Goal: Navigation & Orientation: Go to known website

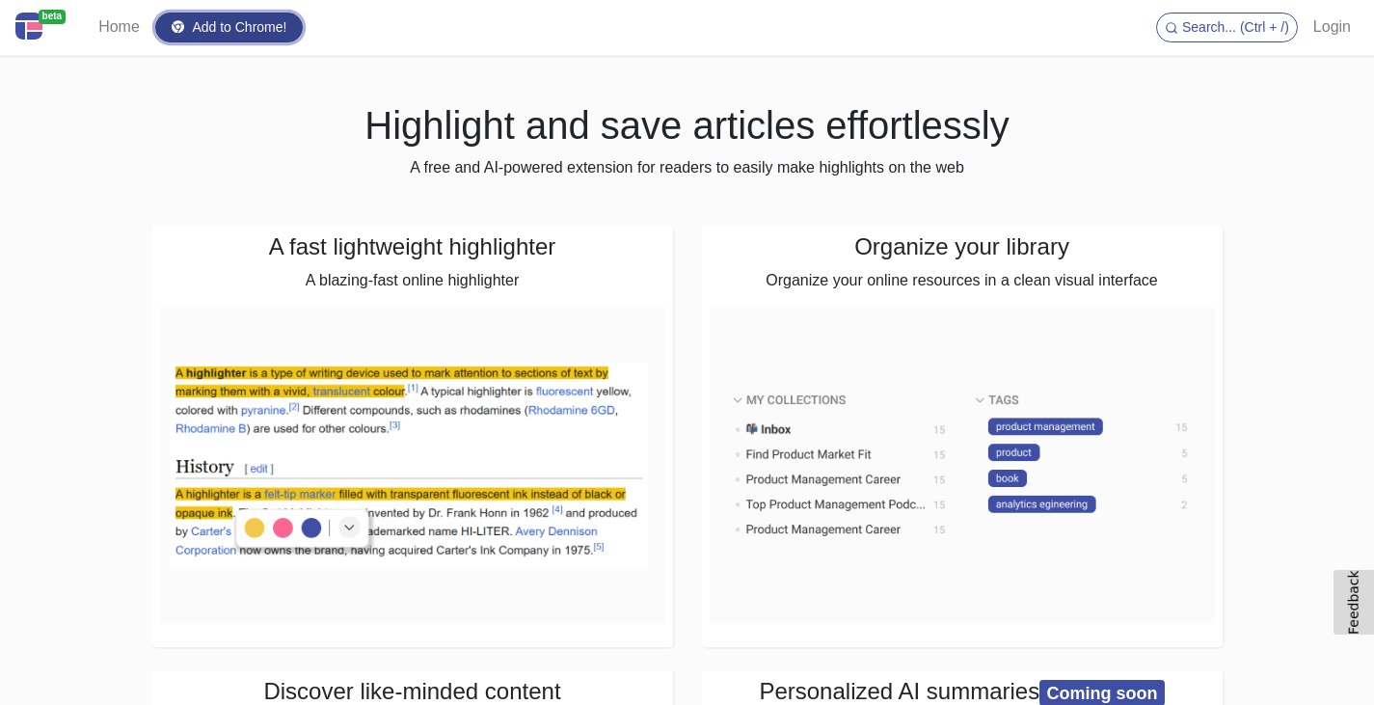
click at [262, 19] on link "Add to Chrome!" at bounding box center [229, 28] width 149 height 30
click at [1333, 21] on link "Login" at bounding box center [1332, 27] width 53 height 39
